Goal: Information Seeking & Learning: Learn about a topic

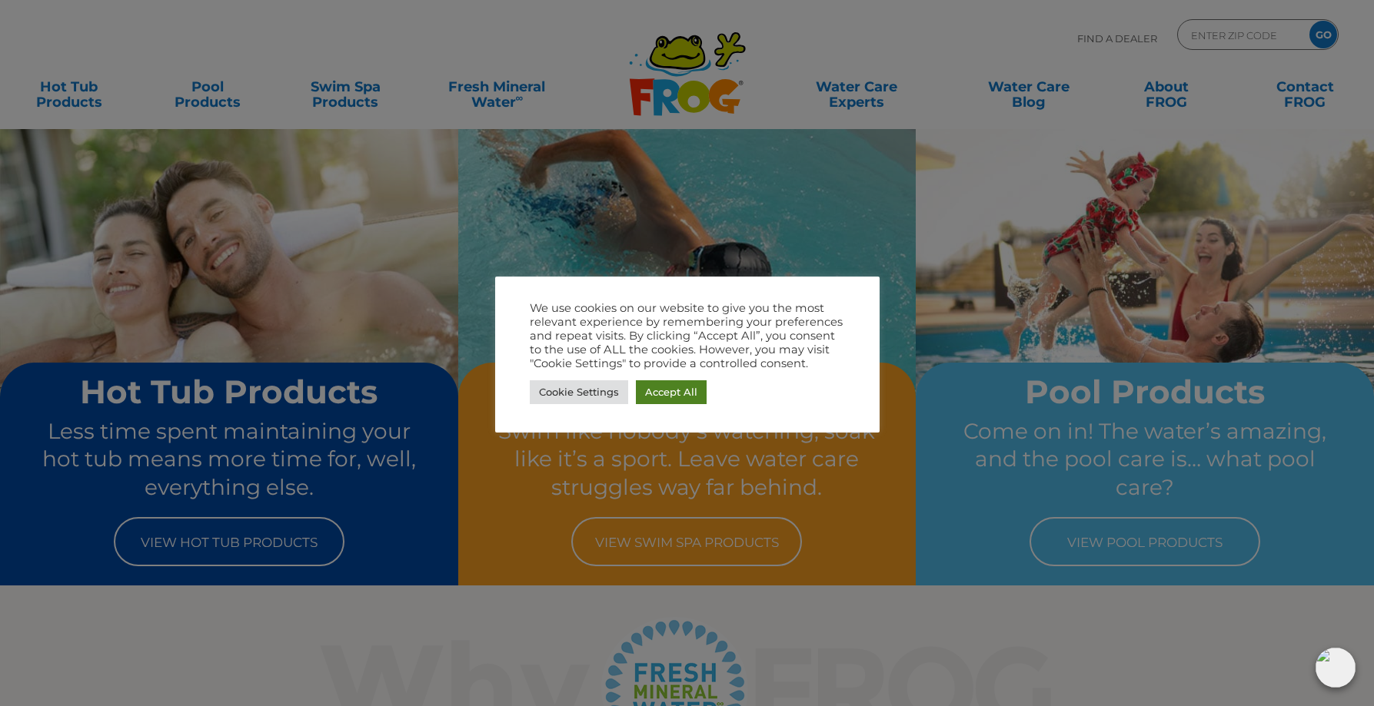
click at [671, 395] on link "Accept All" at bounding box center [671, 392] width 71 height 24
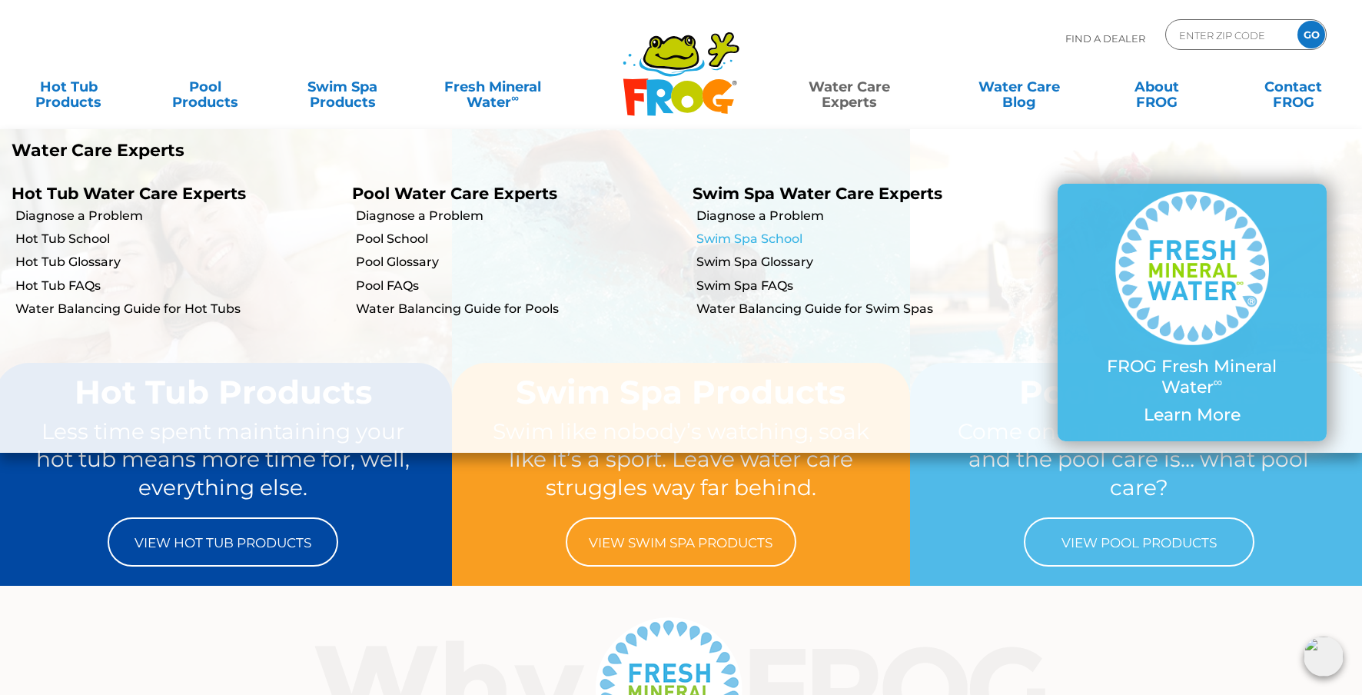
click at [746, 237] on link "Swim Spa School" at bounding box center [858, 239] width 325 height 17
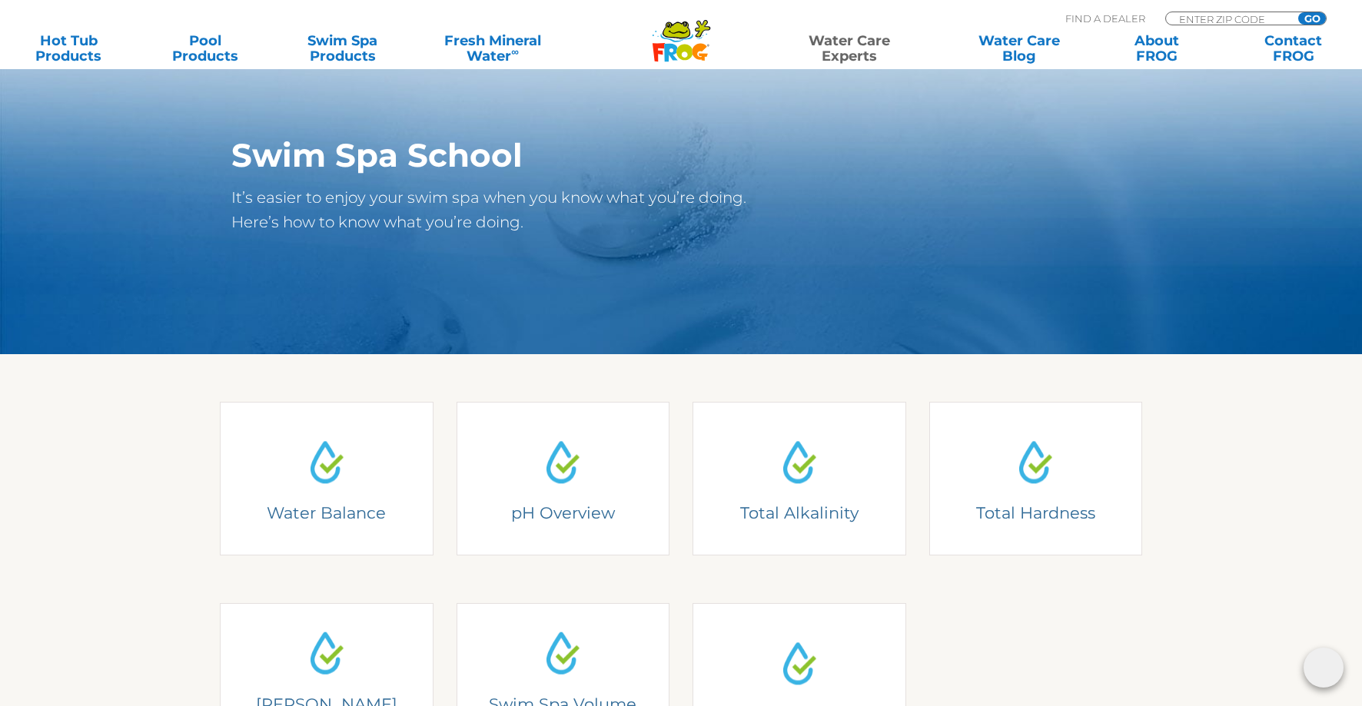
scroll to position [320, 0]
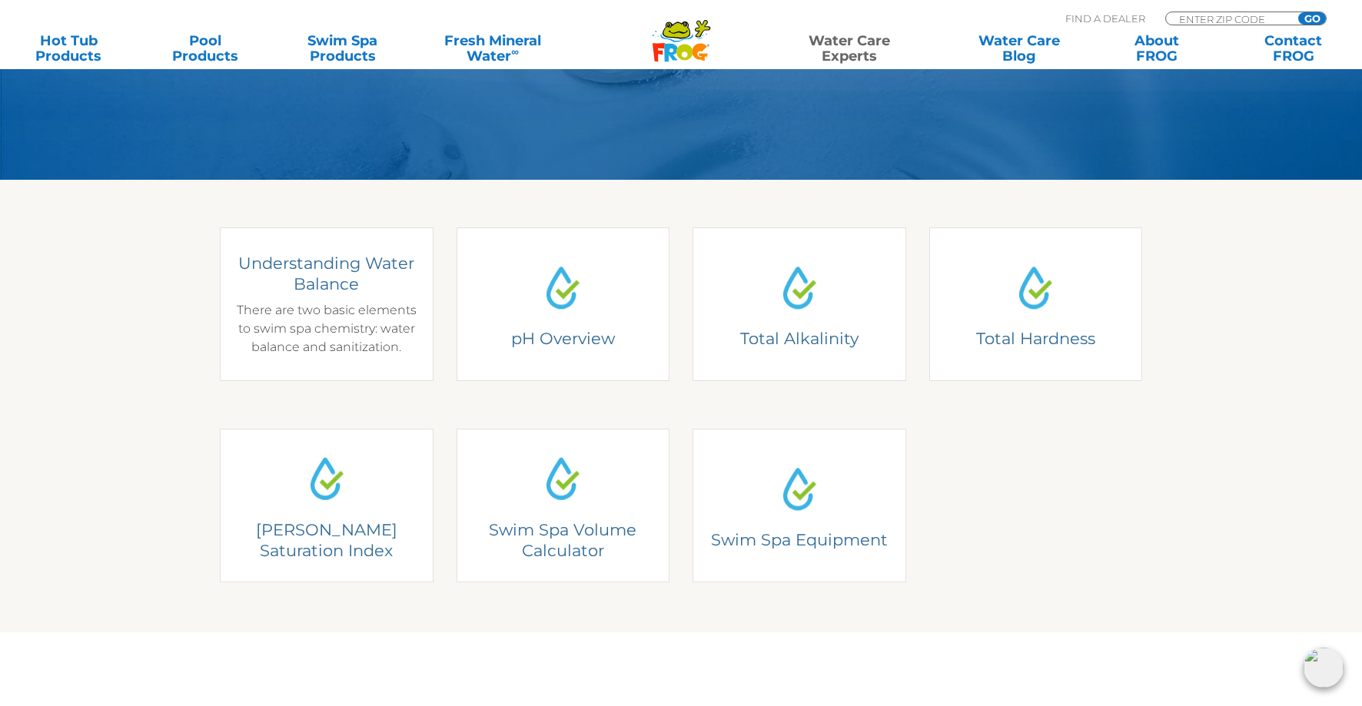
click at [312, 307] on div "Understanding Water Balance There are two basic elements to swim spa chemistry:…" at bounding box center [326, 305] width 191 height 104
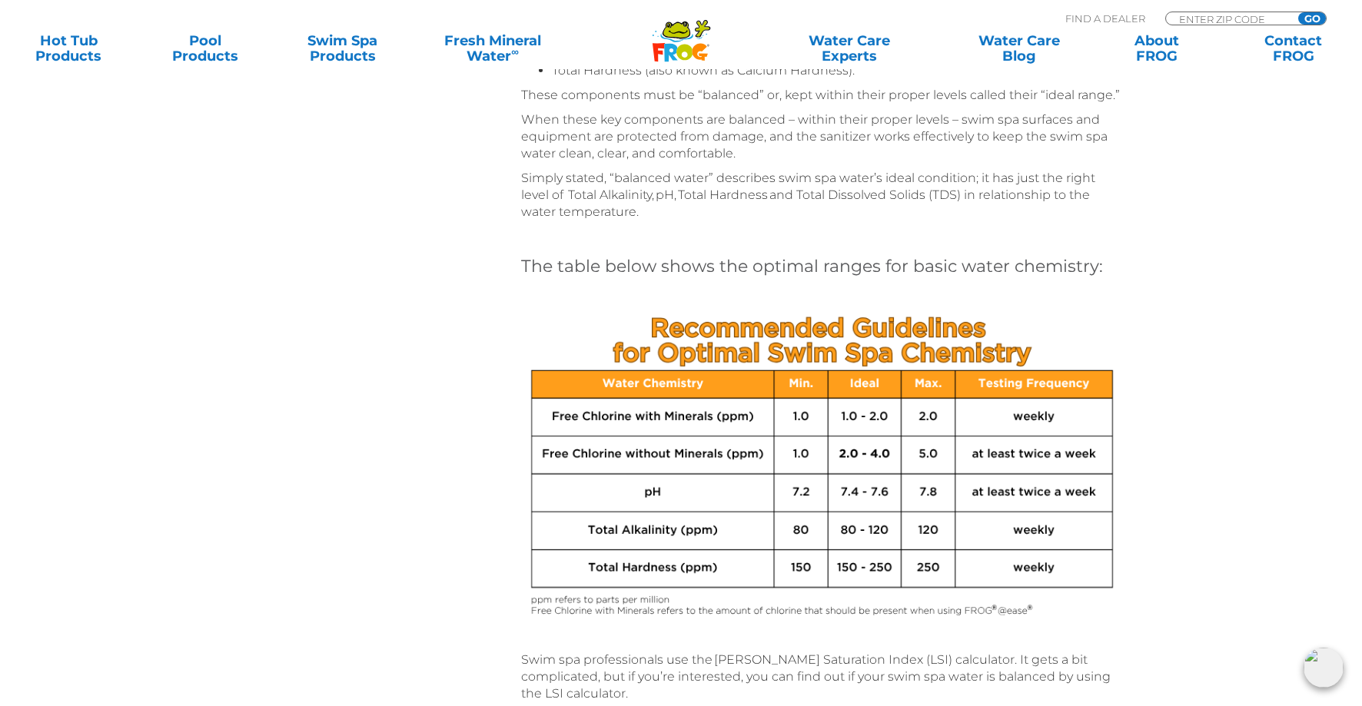
scroll to position [589, 0]
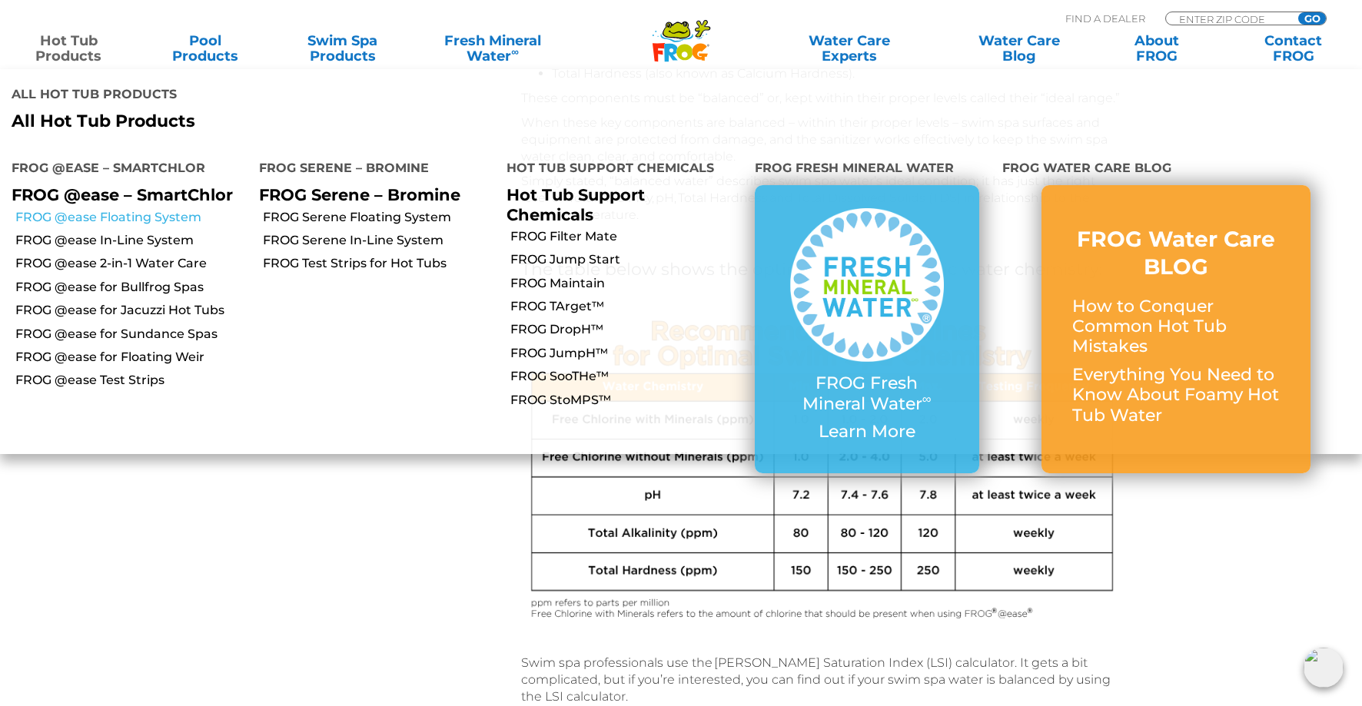
click at [74, 209] on link "FROG @ease Floating System" at bounding box center [131, 217] width 232 height 17
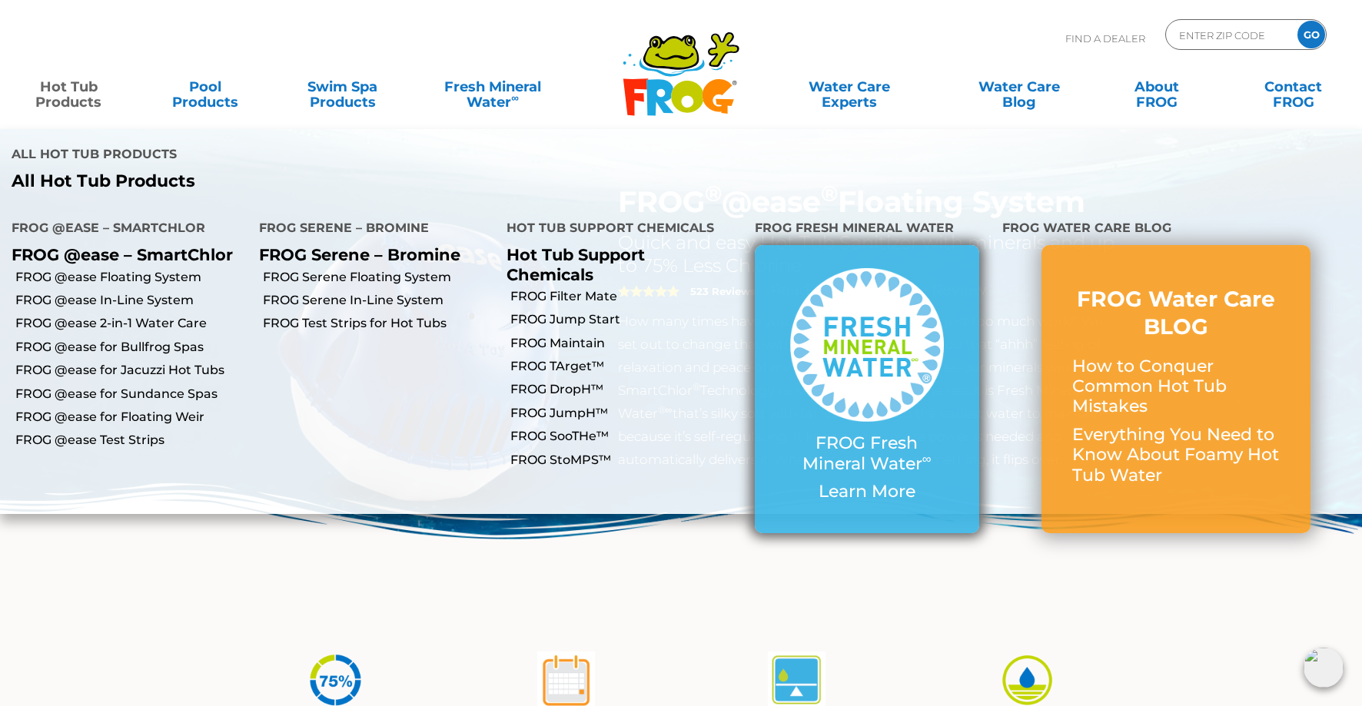
click at [859, 293] on img at bounding box center [867, 345] width 154 height 154
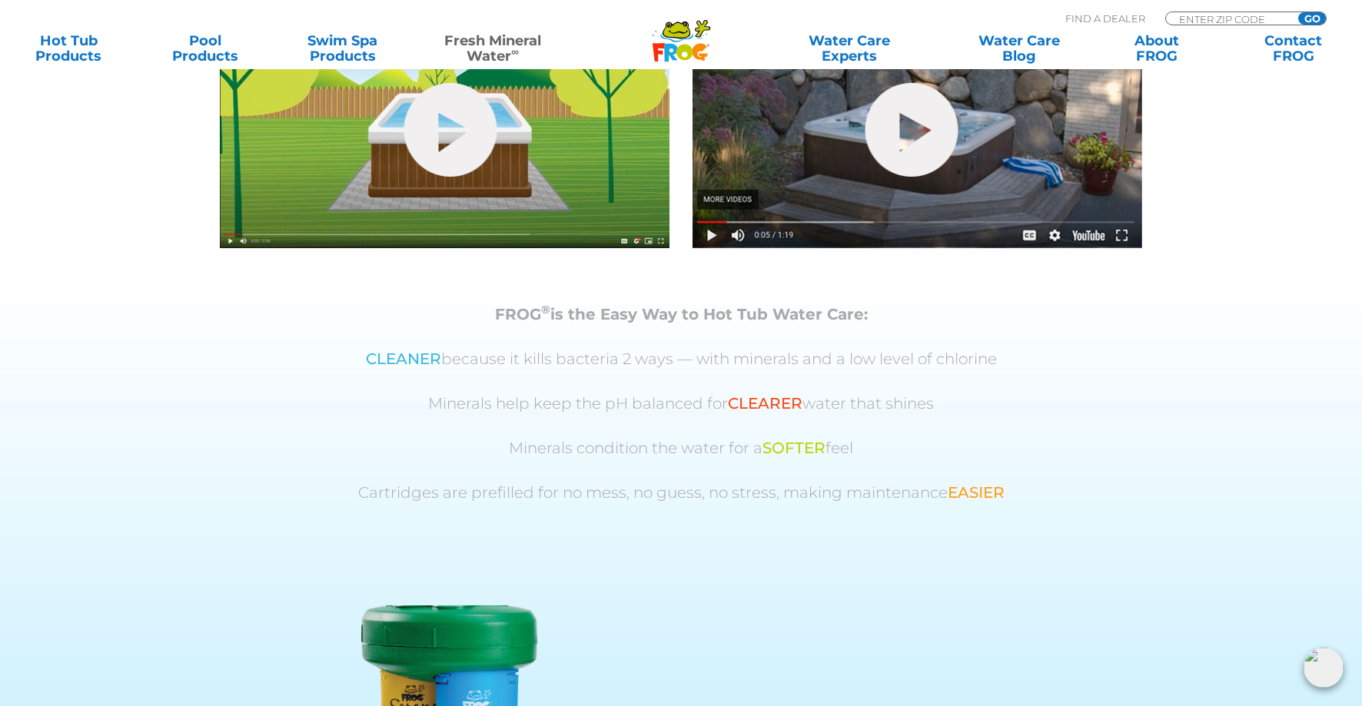
scroll to position [294, 0]
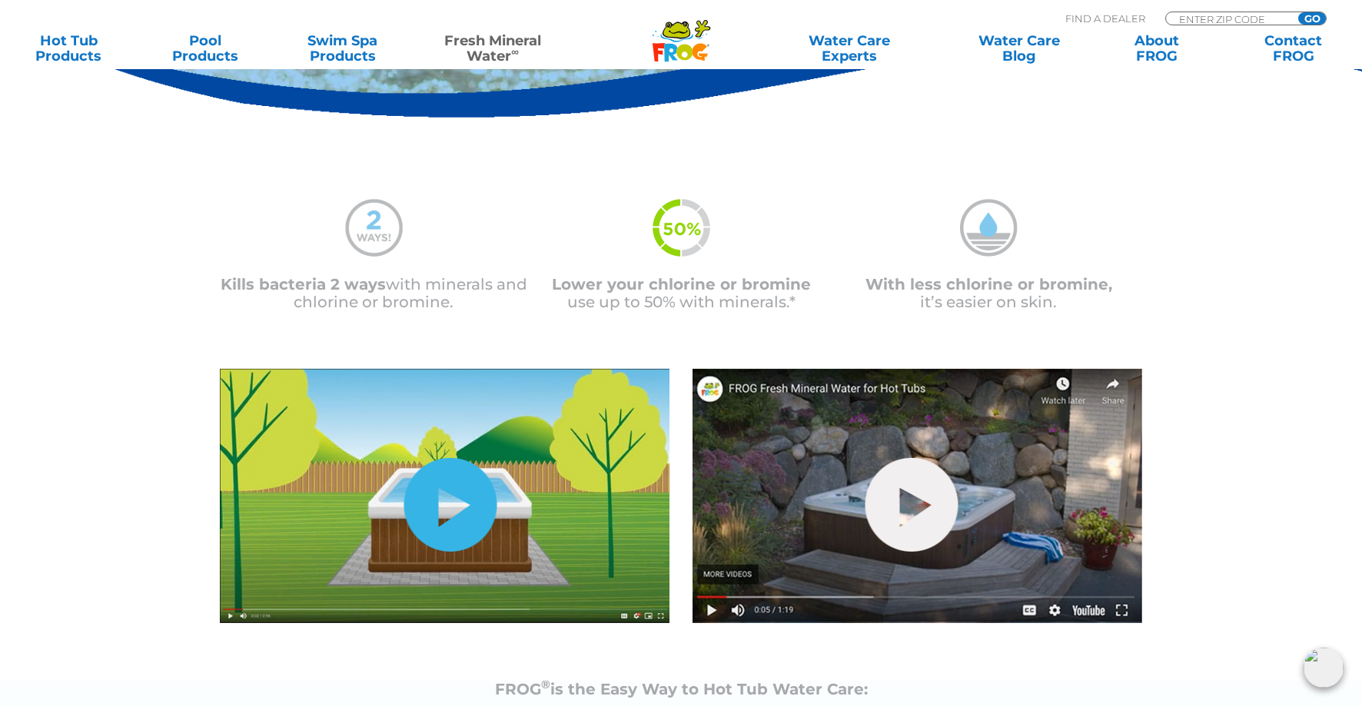
click at [441, 510] on link "hide-me" at bounding box center [450, 505] width 93 height 94
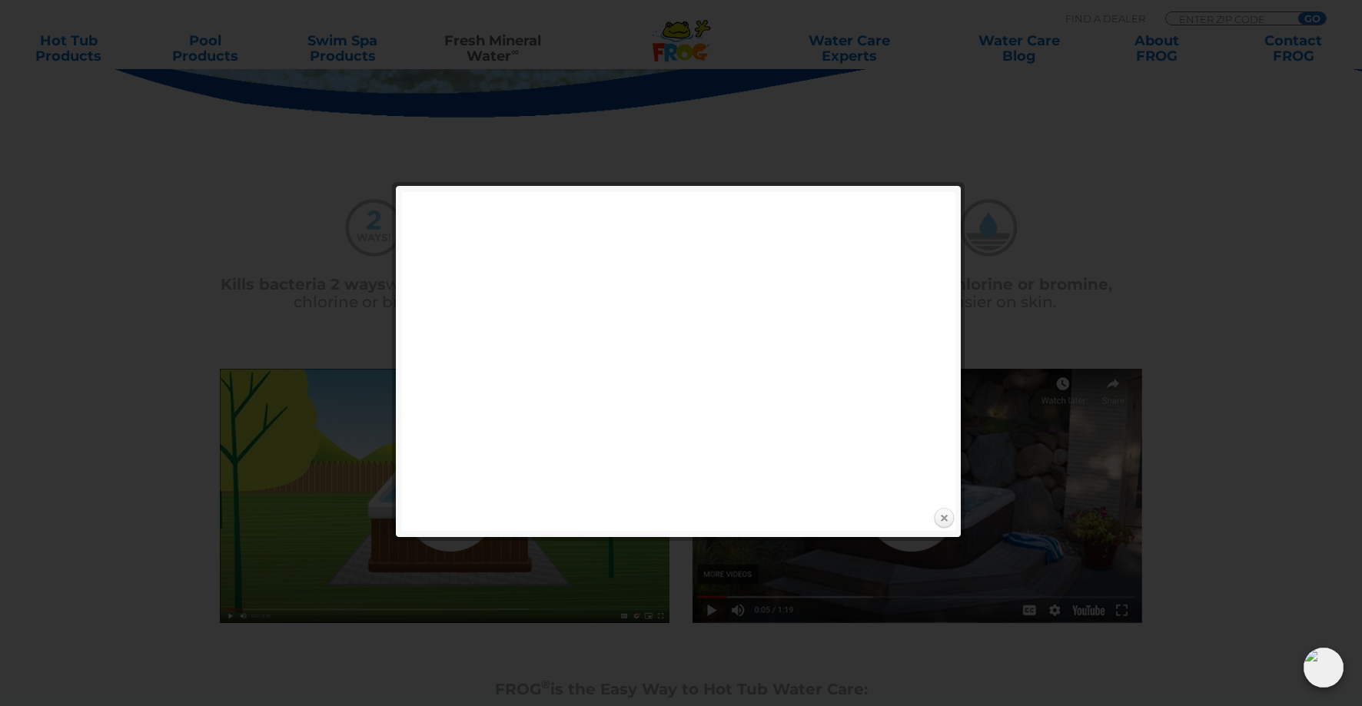
click at [944, 517] on link "Close" at bounding box center [943, 518] width 23 height 23
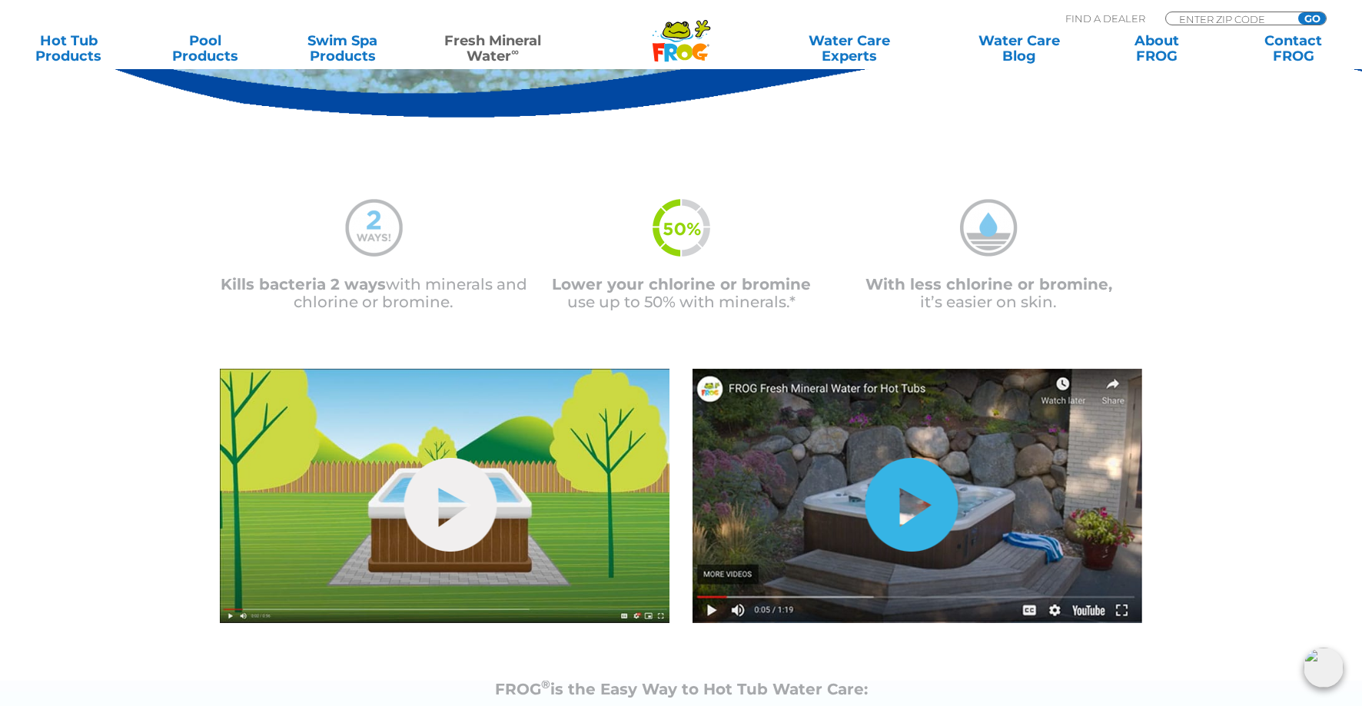
click at [912, 509] on link "hide-me" at bounding box center [912, 505] width 93 height 94
